Goal: Ask a question

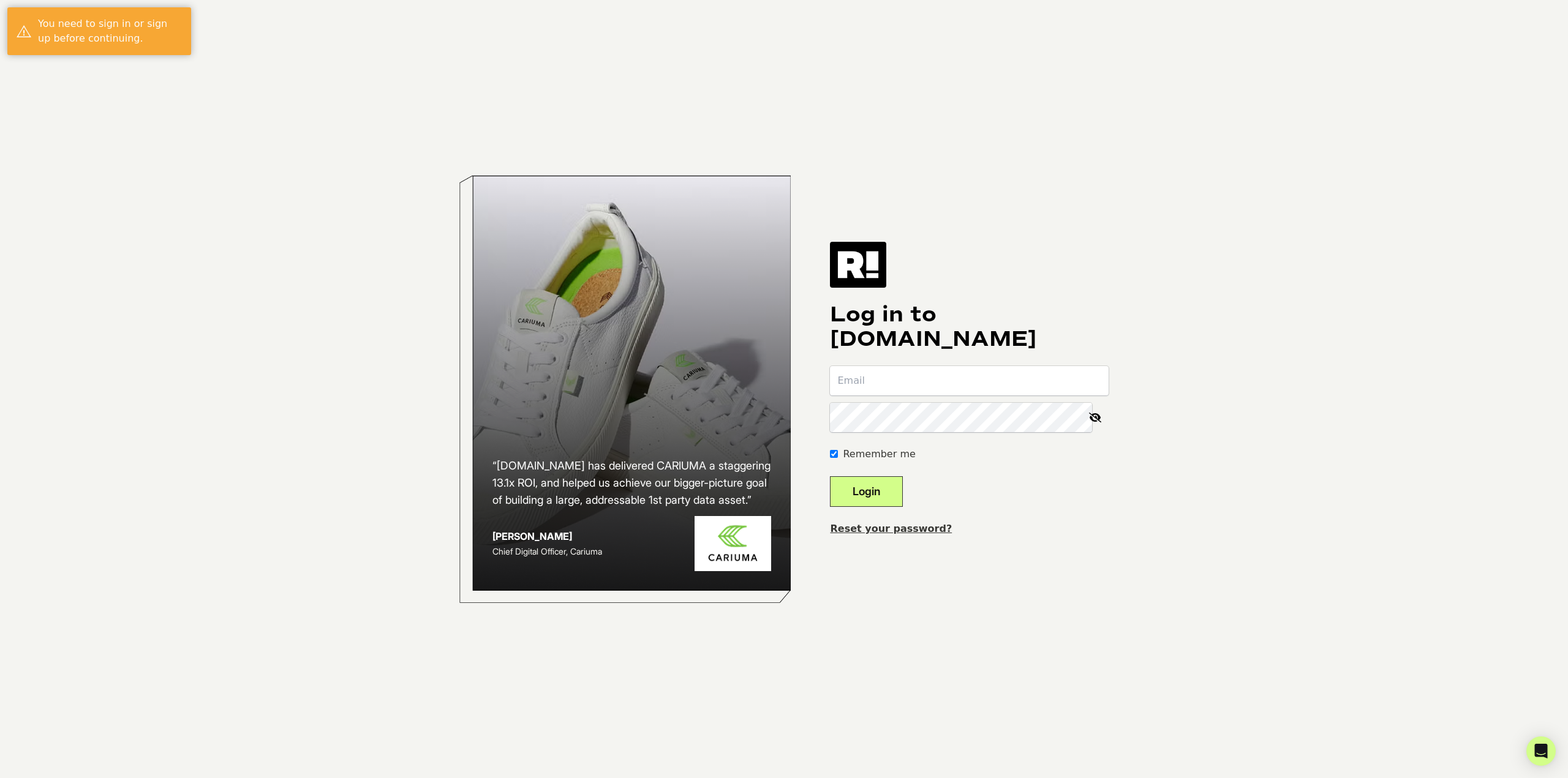
click at [923, 381] on input "email" at bounding box center [969, 380] width 278 height 29
click at [930, 389] on input "email" at bounding box center [969, 380] width 278 height 29
click at [964, 383] on input "email" at bounding box center [969, 380] width 278 height 29
click at [901, 381] on input "lea" at bounding box center [969, 380] width 278 height 29
type input "[EMAIL_ADDRESS][DOMAIN_NAME]"
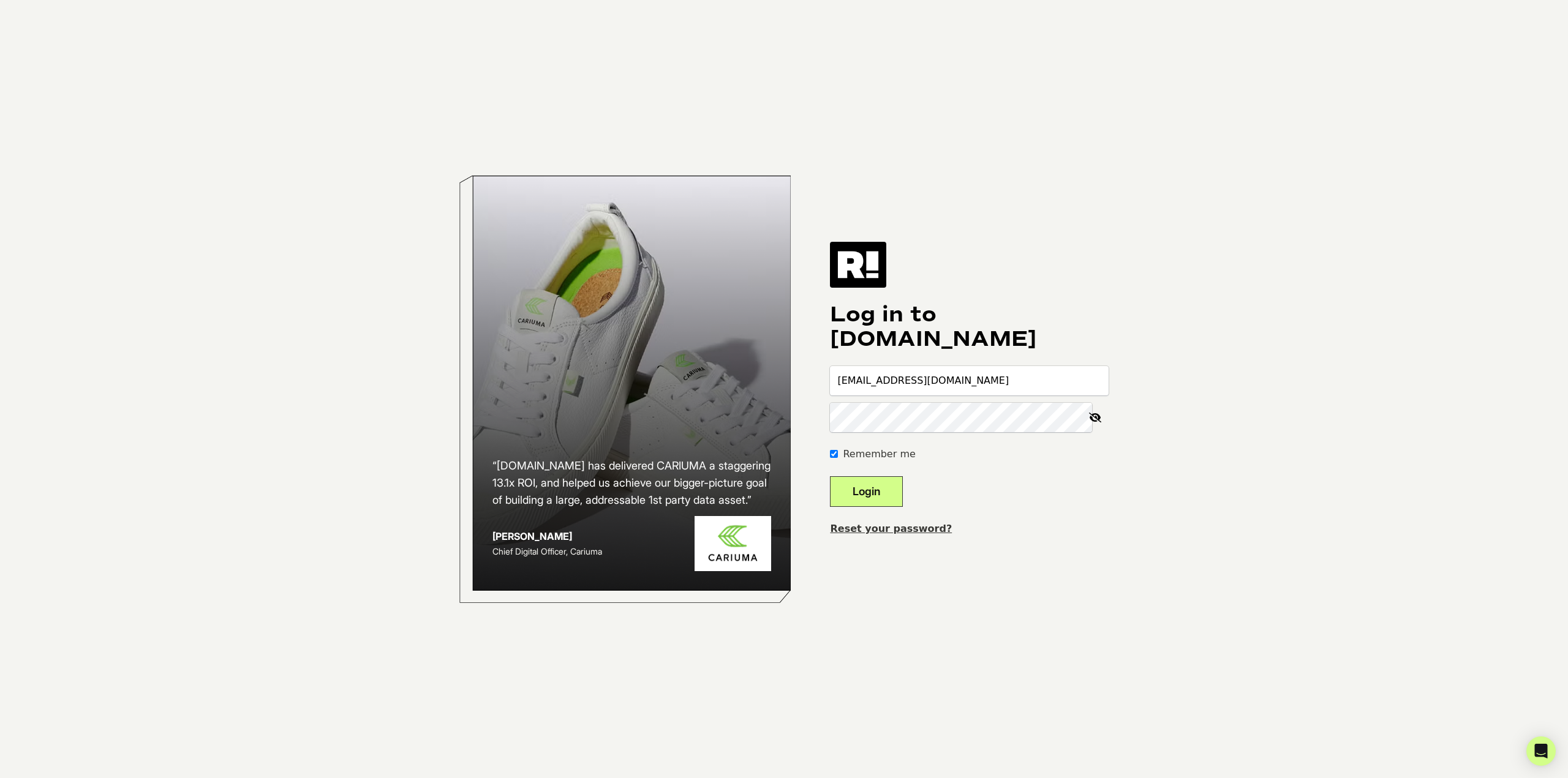
click at [869, 488] on button "Login" at bounding box center [866, 491] width 73 height 31
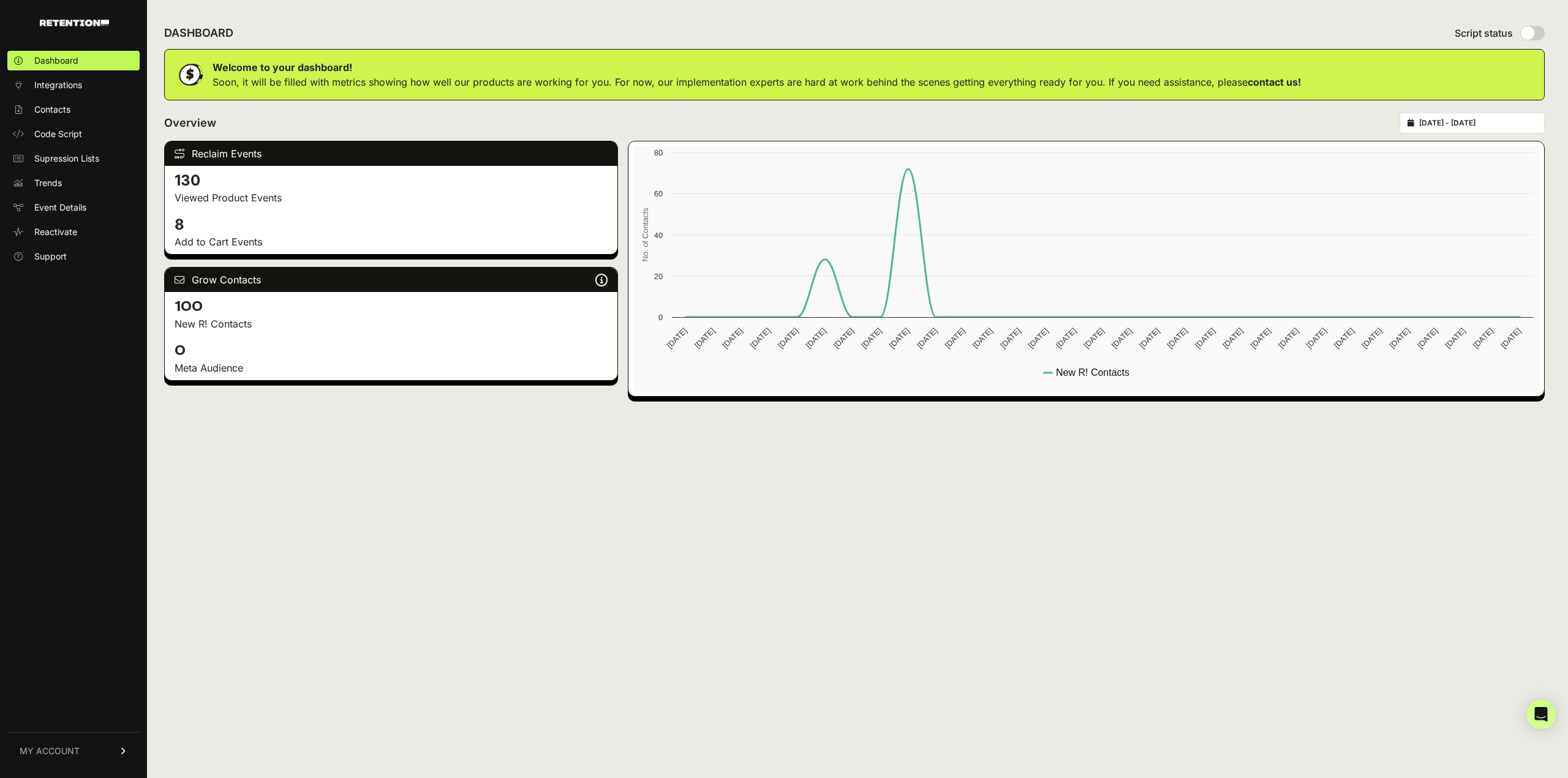
click at [1178, 581] on div "DASHBOARD Script status Welcome to your dashboard! Soon, it will be filled with…" at bounding box center [854, 389] width 1415 height 778
click at [1544, 719] on icon "Open Intercom Messenger" at bounding box center [1541, 714] width 14 height 16
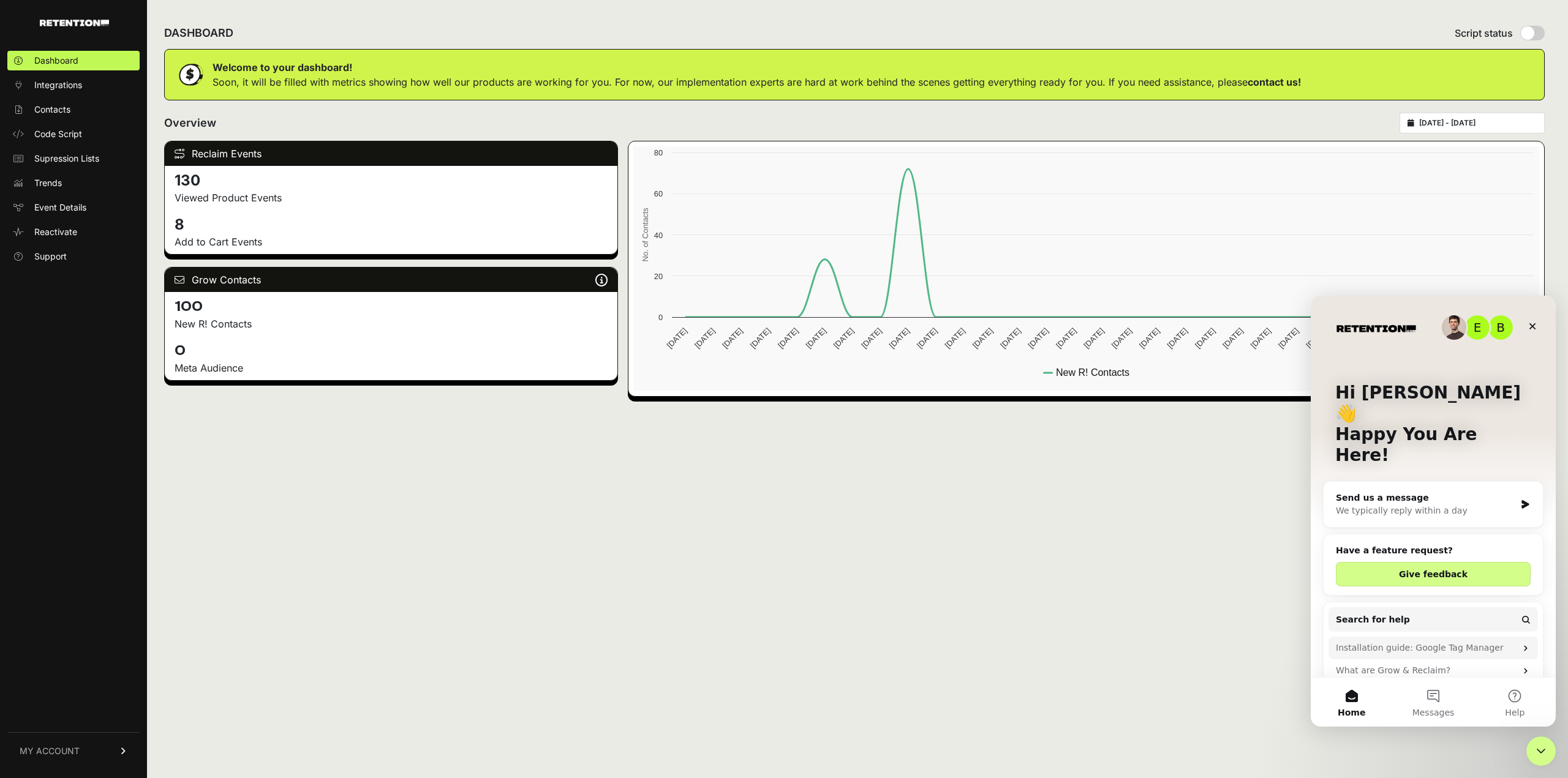
scroll to position [19, 0]
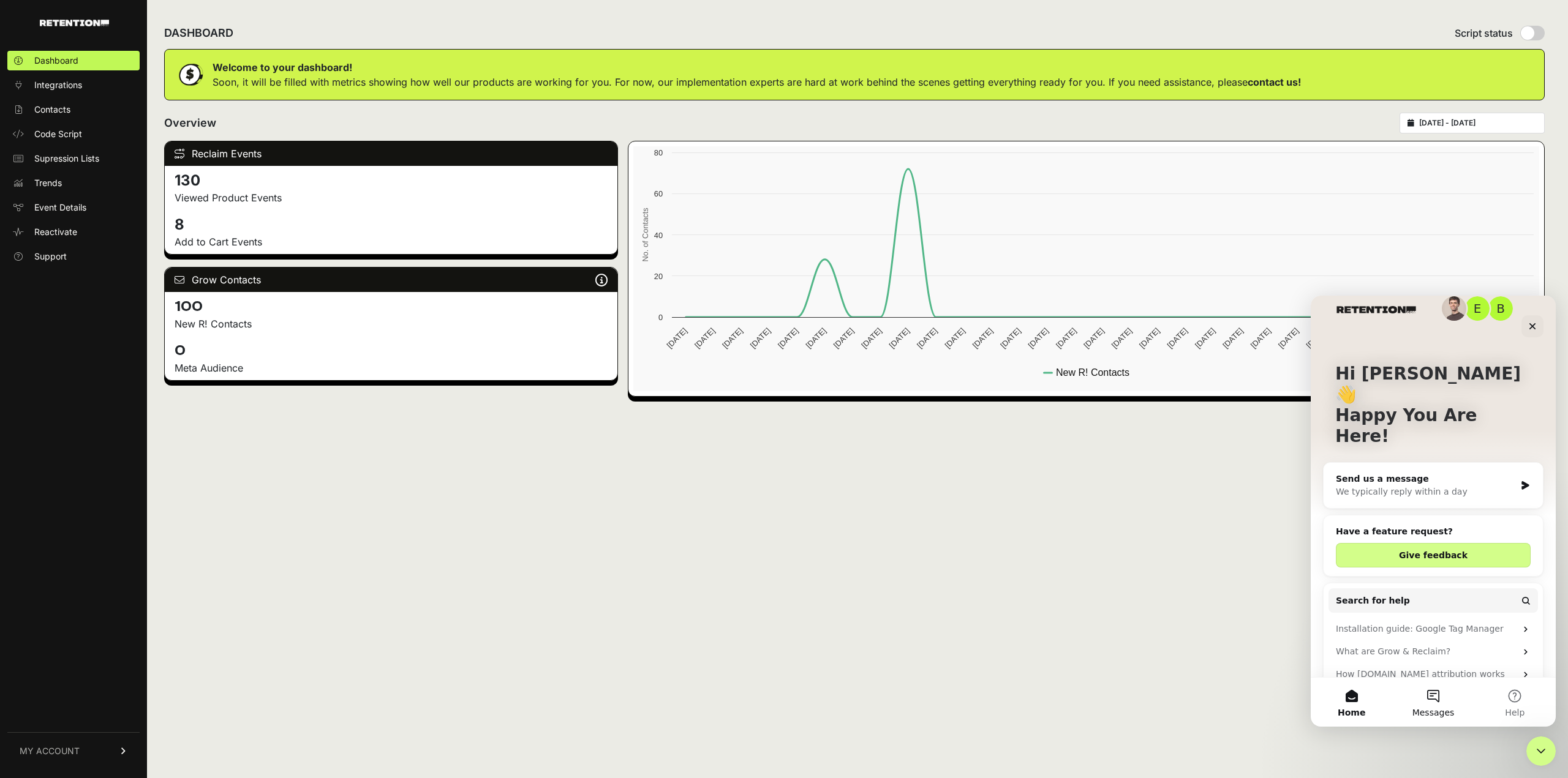
click at [1440, 698] on button "Messages" at bounding box center [1433, 702] width 81 height 49
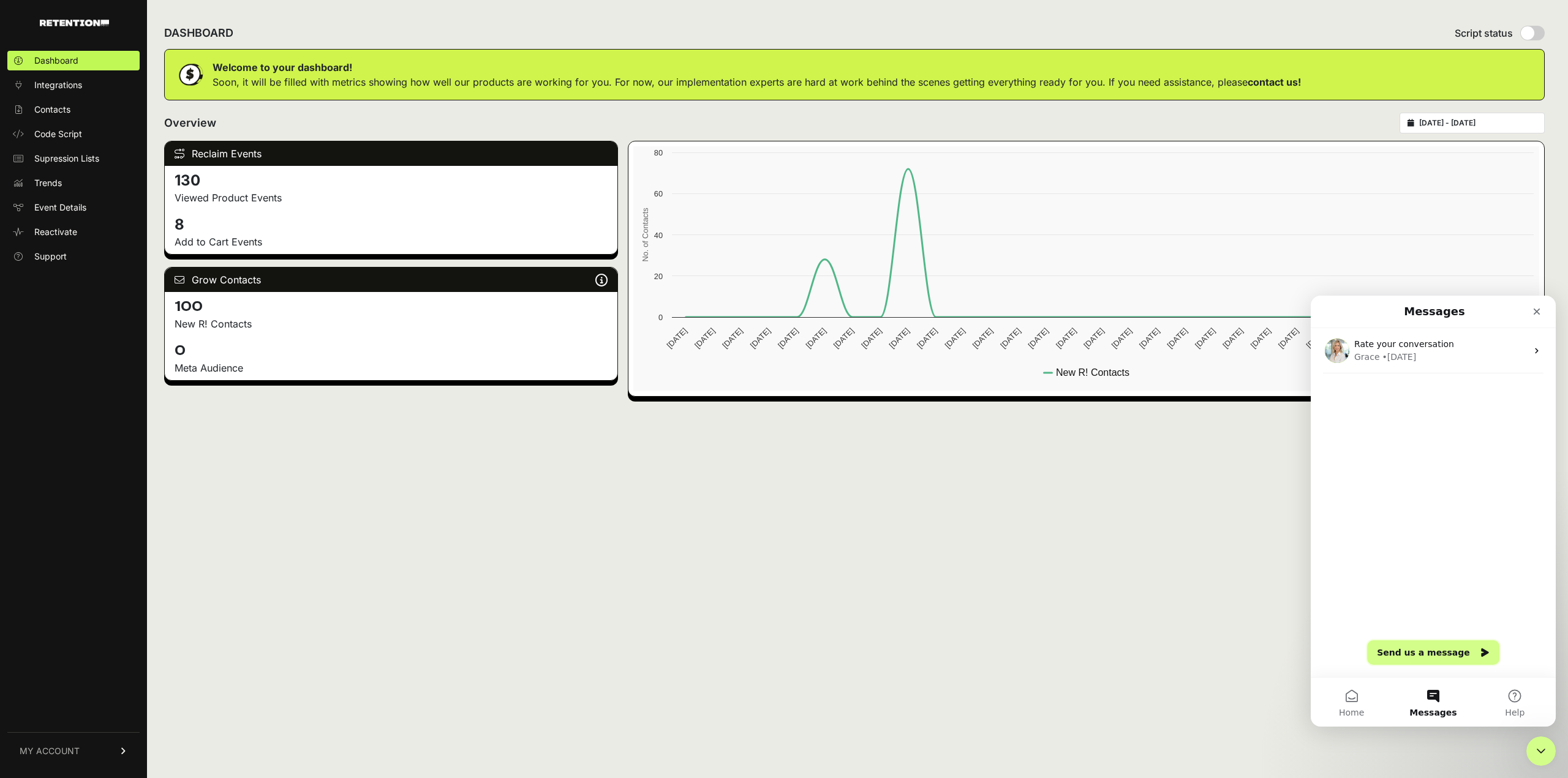
click at [1427, 652] on button "Send us a message" at bounding box center [1433, 652] width 132 height 25
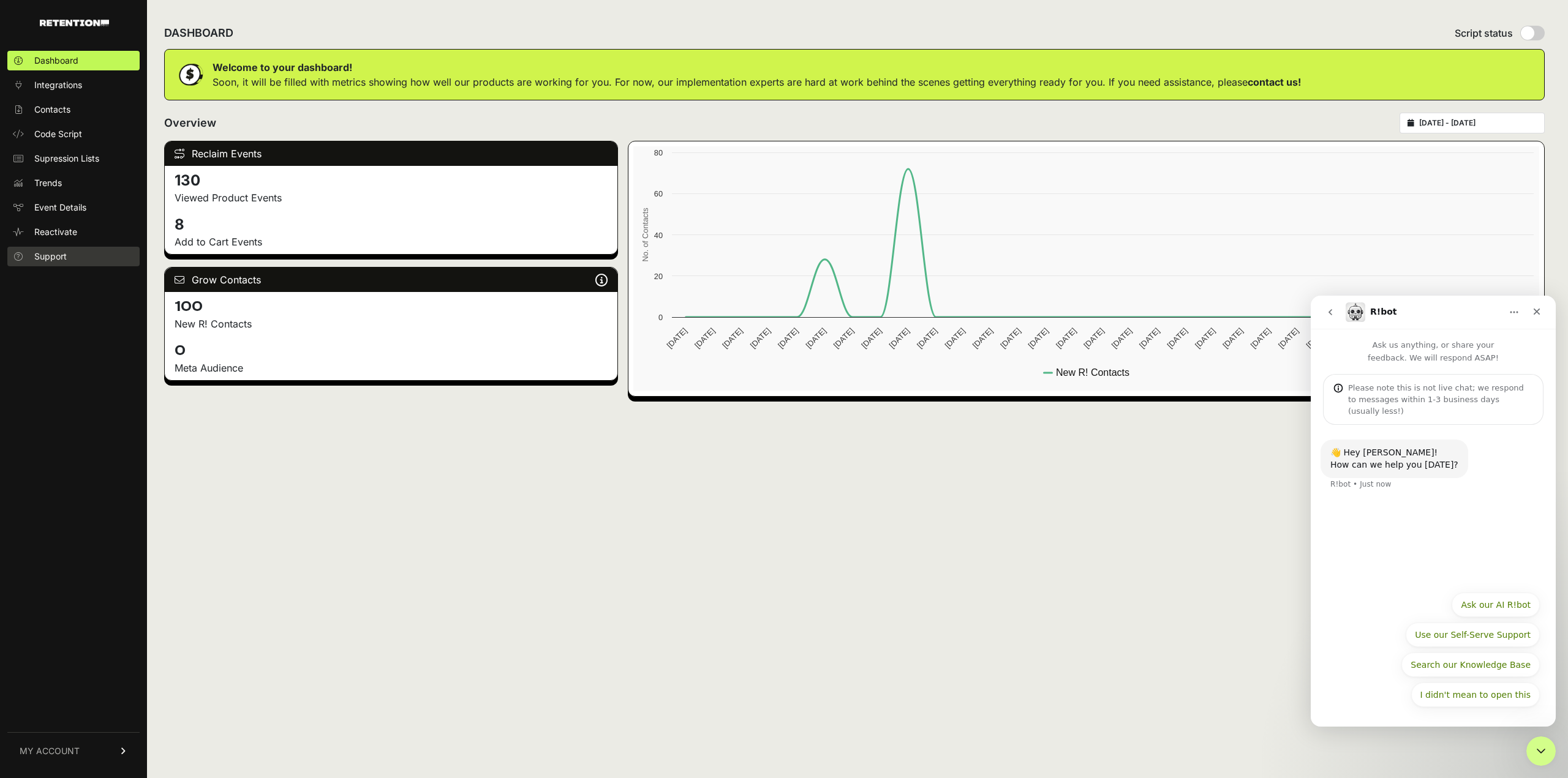
click at [42, 254] on span "Support" at bounding box center [50, 256] width 32 height 12
